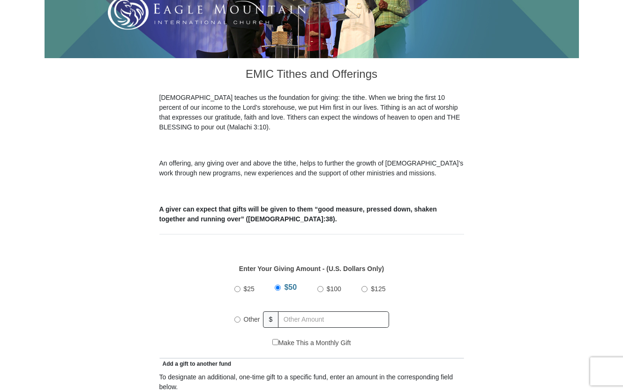
scroll to position [211, 0]
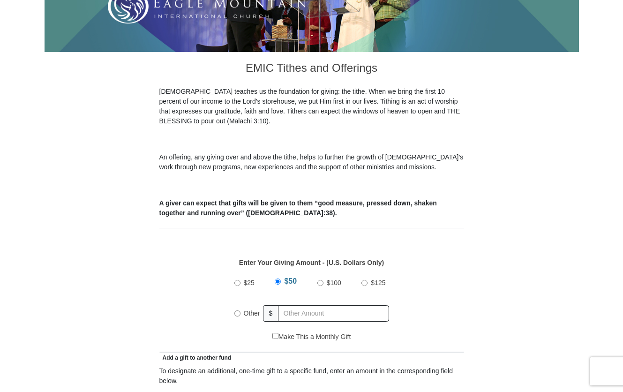
click at [235, 310] on input "Other" at bounding box center [237, 313] width 6 height 6
radio input "true"
click at [297, 305] on input "text" at bounding box center [335, 313] width 107 height 16
type input "535.00"
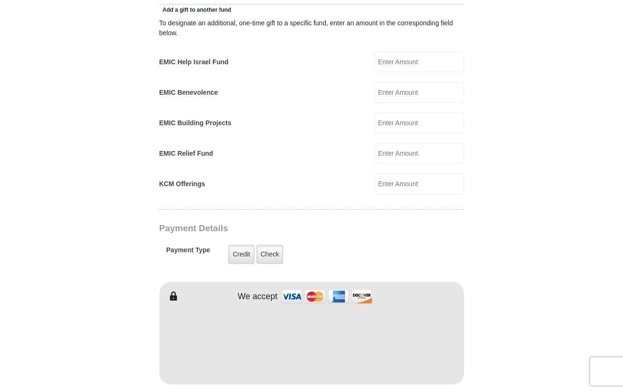
scroll to position [564, 0]
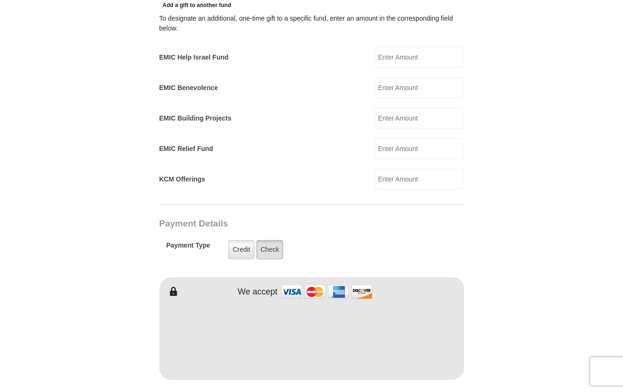
click at [265, 240] on label "Check" at bounding box center [269, 249] width 27 height 19
click at [0, 0] on input "Check" at bounding box center [0, 0] width 0 height 0
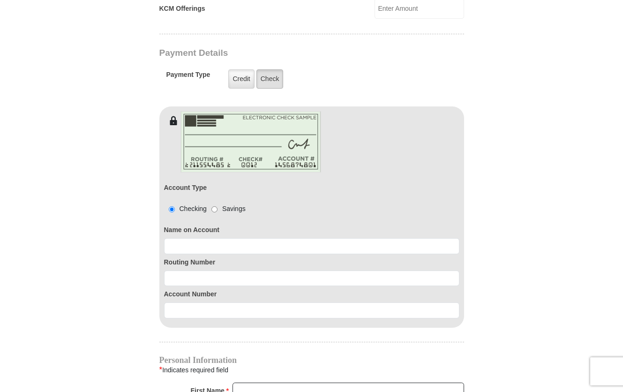
scroll to position [751, 0]
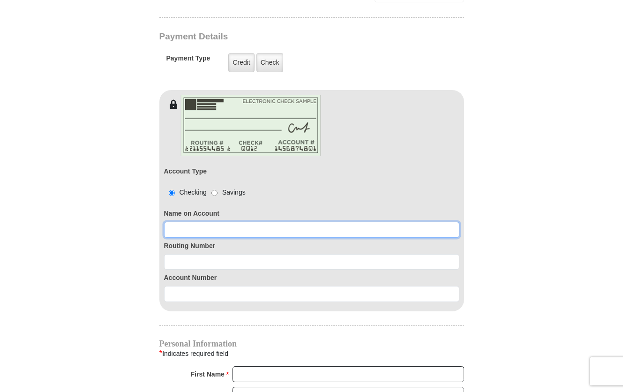
click at [234, 222] on input at bounding box center [311, 230] width 295 height 16
type input "[PERSON_NAME]"
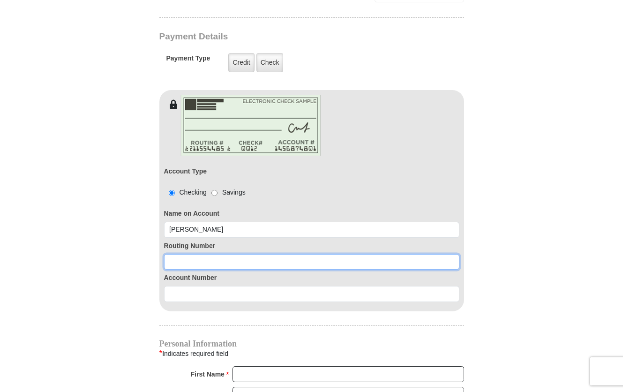
click at [217, 254] on input at bounding box center [311, 262] width 295 height 16
type input "111000614"
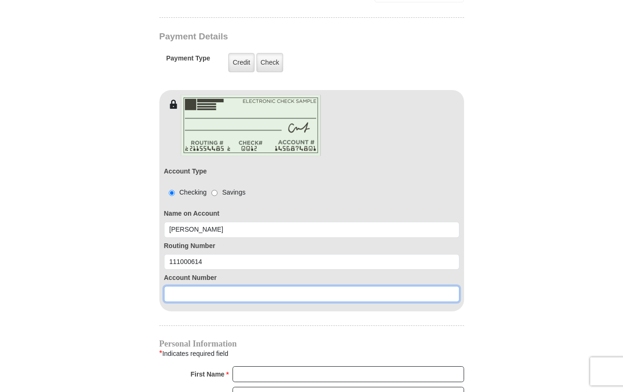
click at [207, 286] on input at bounding box center [311, 294] width 295 height 16
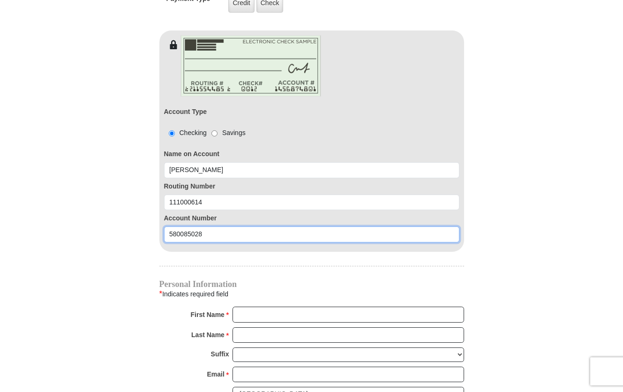
scroll to position [811, 0]
type input "580085028"
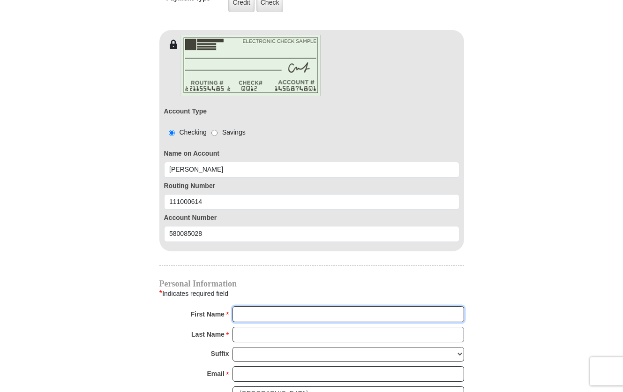
click at [249, 306] on input "First Name *" at bounding box center [348, 314] width 232 height 16
type input "[PERSON_NAME] and [PERSON_NAME]"
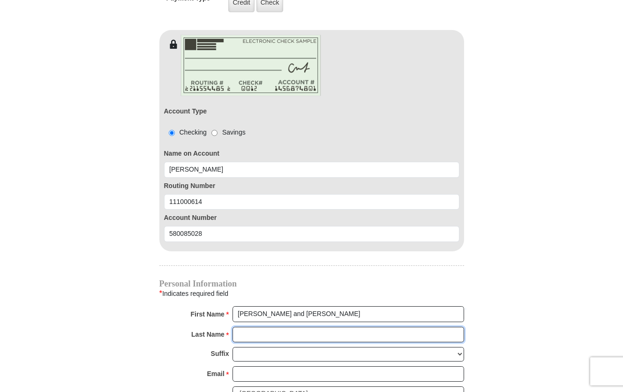
click at [265, 327] on input "Last Name *" at bounding box center [348, 335] width 232 height 16
type input "[PERSON_NAME]"
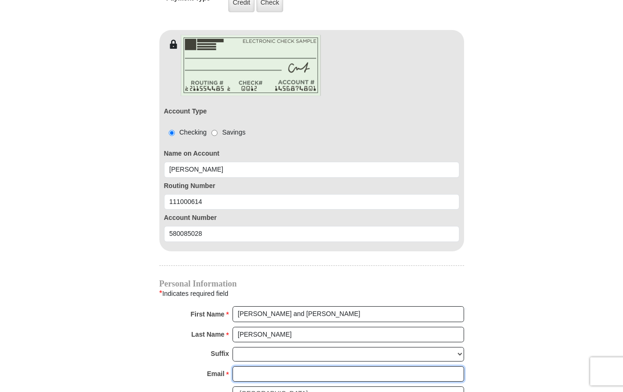
click at [260, 366] on input "Email *" at bounding box center [348, 374] width 232 height 16
type input "[EMAIL_ADDRESS][DOMAIN_NAME]"
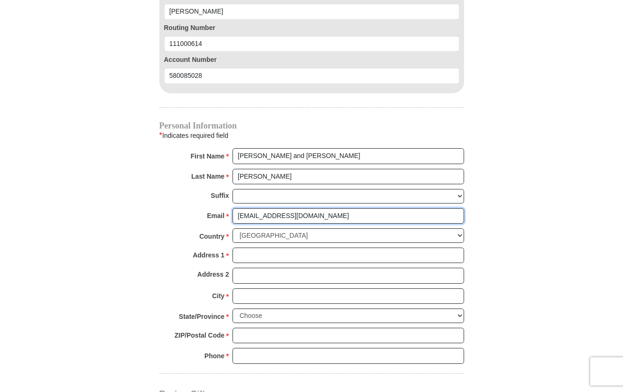
scroll to position [972, 0]
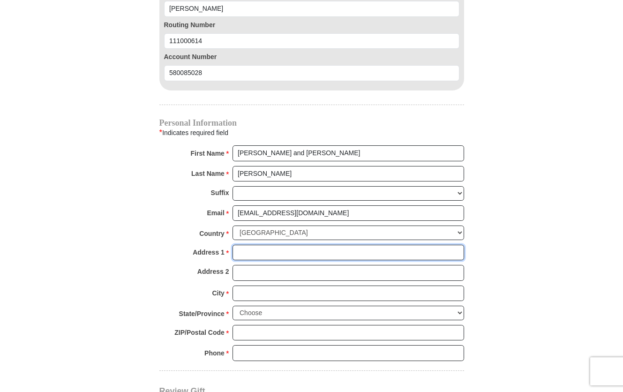
click at [260, 245] on input "Address 1 *" at bounding box center [348, 253] width 232 height 16
type input "[STREET_ADDRESS][PERSON_NAME]"
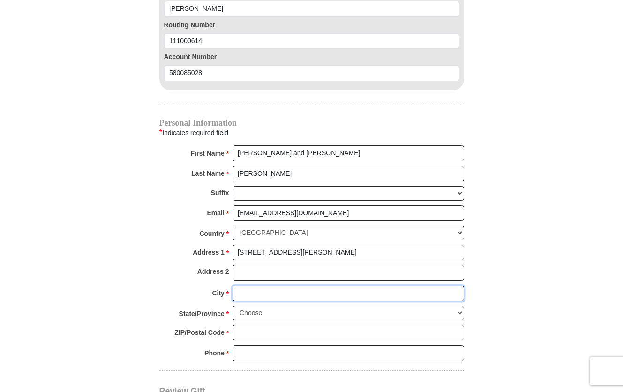
click at [276, 285] on input "City *" at bounding box center [348, 293] width 232 height 16
type input "[PERSON_NAME]"
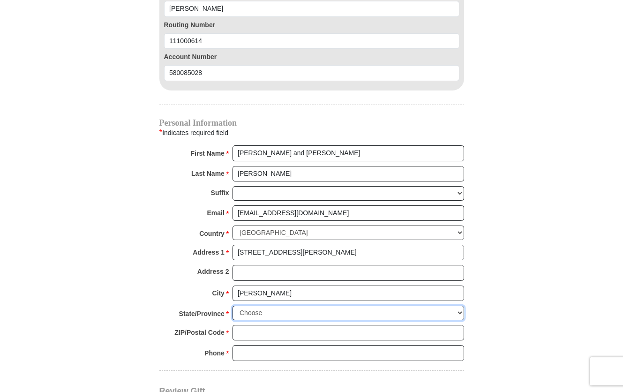
click at [270, 307] on select "Choose [US_STATE] [US_STATE] [US_STATE] [US_STATE] [US_STATE] Armed Forces Amer…" at bounding box center [348, 313] width 232 height 15
select select "[GEOGRAPHIC_DATA]"
click at [259, 325] on input "ZIP/Postal Code *" at bounding box center [348, 333] width 232 height 16
type input "76078"
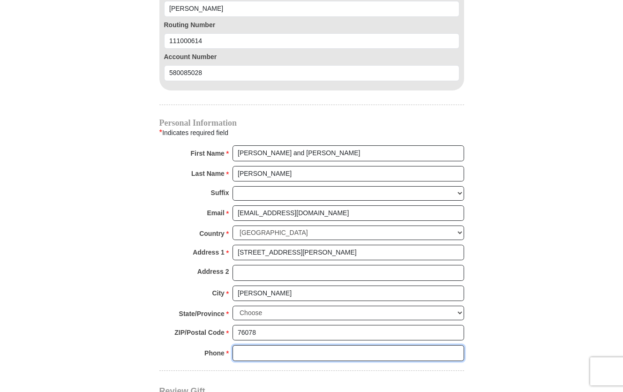
click at [285, 346] on input "Phone * *" at bounding box center [348, 353] width 232 height 16
type input "8177735817"
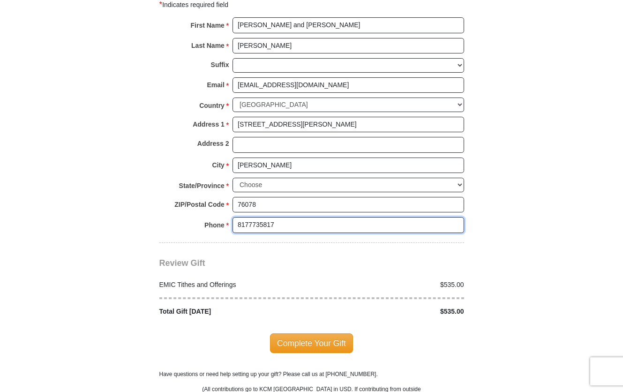
scroll to position [1100, 0]
click at [318, 333] on span "Complete Your Gift" at bounding box center [311, 343] width 83 height 20
